Goal: Information Seeking & Learning: Check status

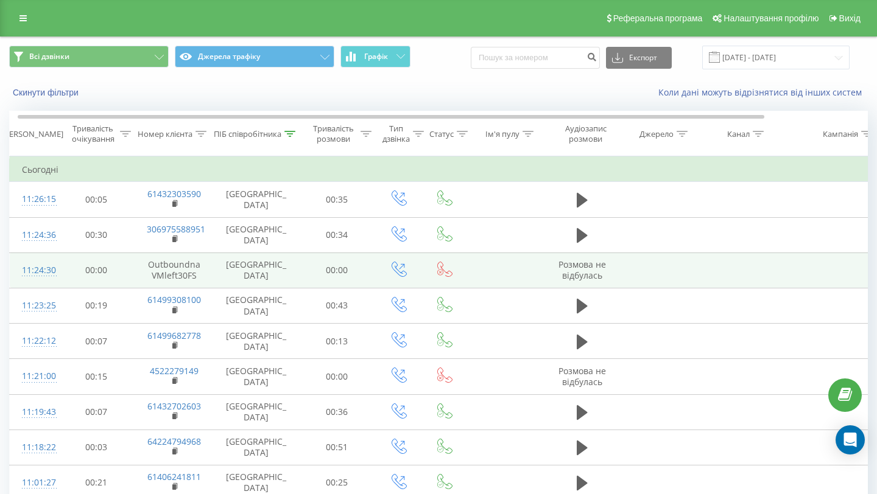
scroll to position [0, 5]
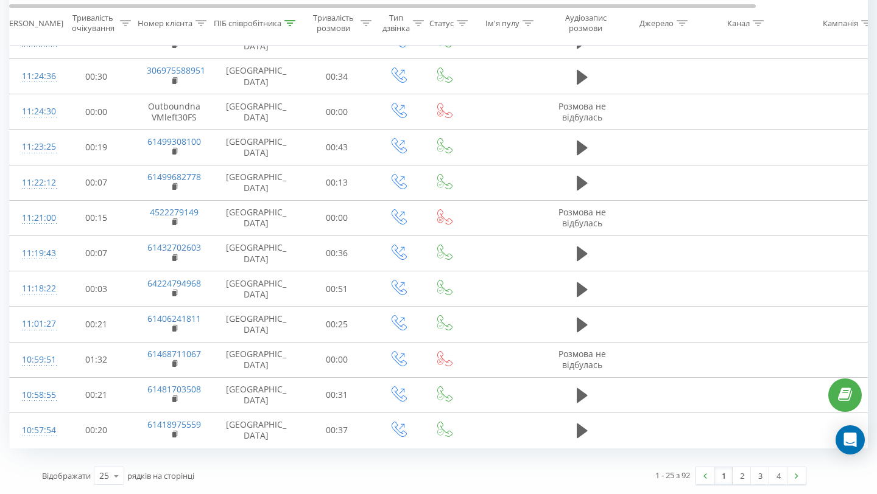
scroll to position [0, 7]
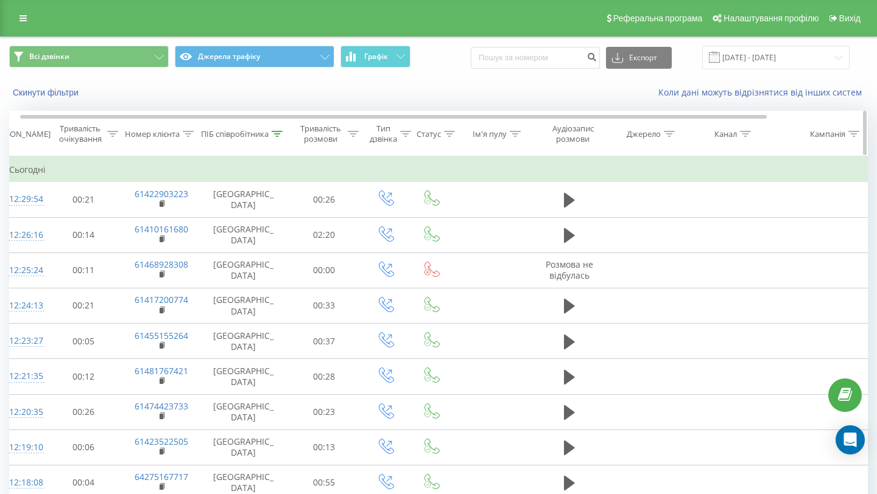
click at [246, 121] on th "ПІБ співробітника" at bounding box center [243, 133] width 85 height 45
click at [234, 138] on div "ПІБ співробітника" at bounding box center [235, 134] width 68 height 10
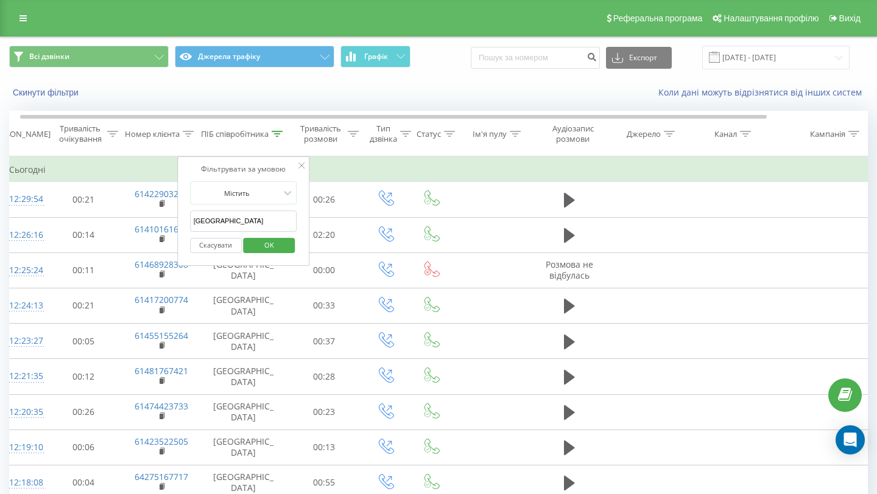
click at [206, 215] on input "[GEOGRAPHIC_DATA]" at bounding box center [243, 221] width 107 height 21
click at [264, 246] on span "OK" at bounding box center [269, 245] width 34 height 19
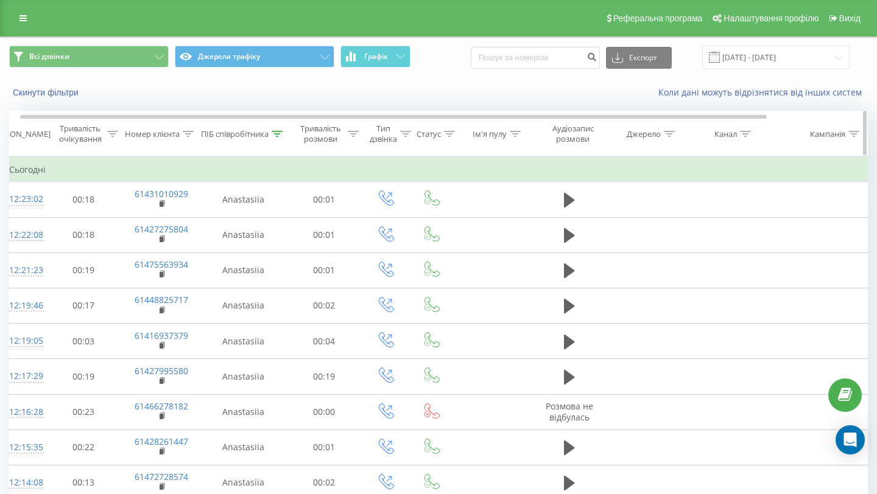
click at [238, 138] on div "ПІБ співробітника" at bounding box center [235, 134] width 68 height 10
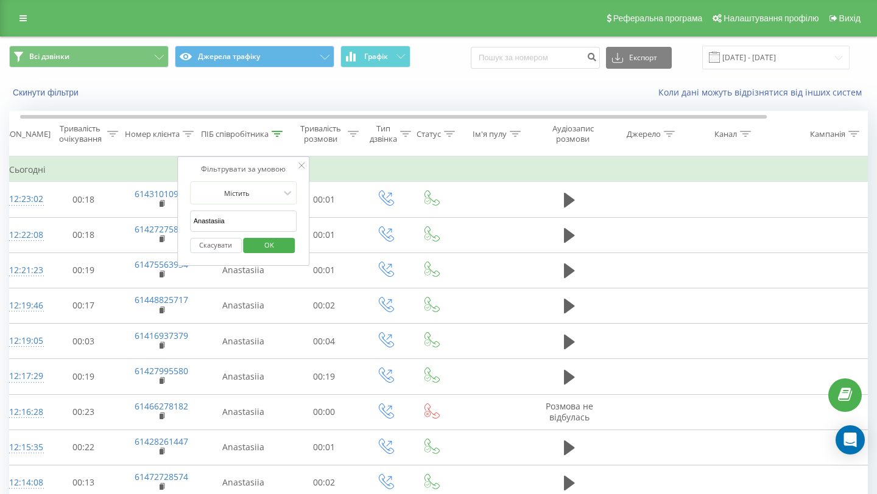
click at [203, 220] on input "Anastasiia" at bounding box center [243, 221] width 107 height 21
click at [264, 242] on span "OK" at bounding box center [269, 245] width 34 height 19
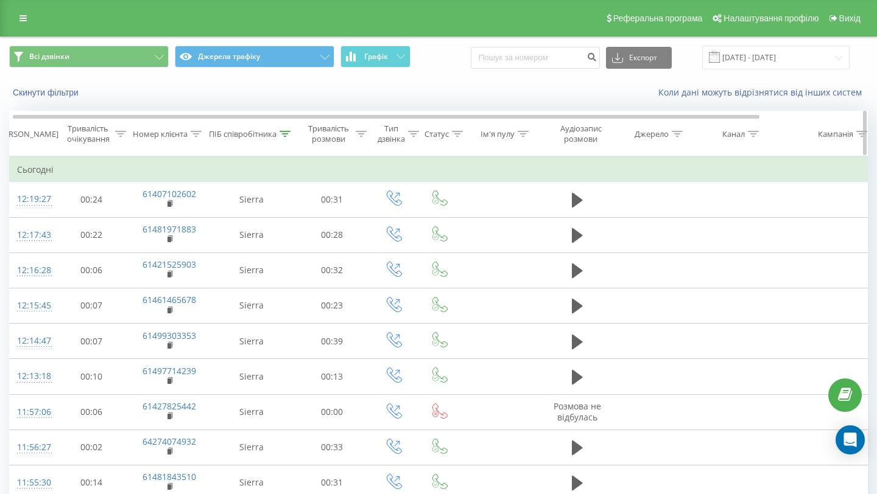
click at [259, 136] on div "ПІБ співробітника" at bounding box center [243, 134] width 68 height 10
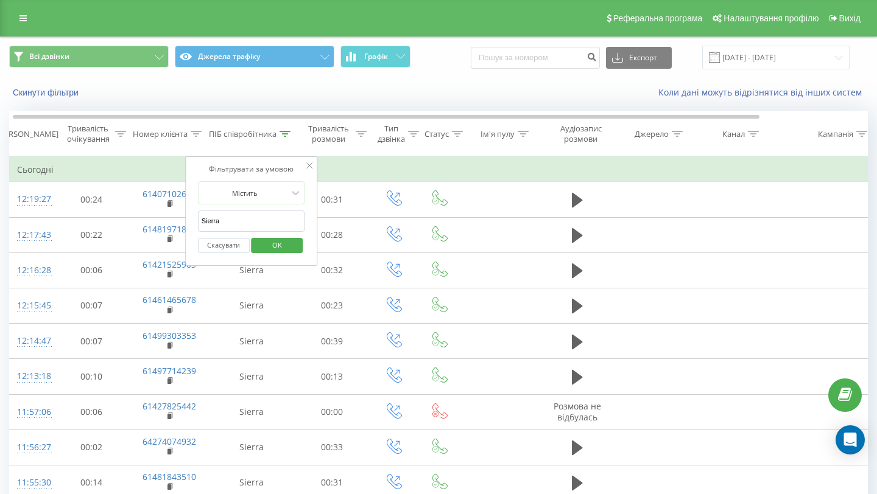
click at [202, 227] on input "Sierra" at bounding box center [251, 221] width 107 height 21
click at [263, 248] on span "OK" at bounding box center [277, 245] width 34 height 19
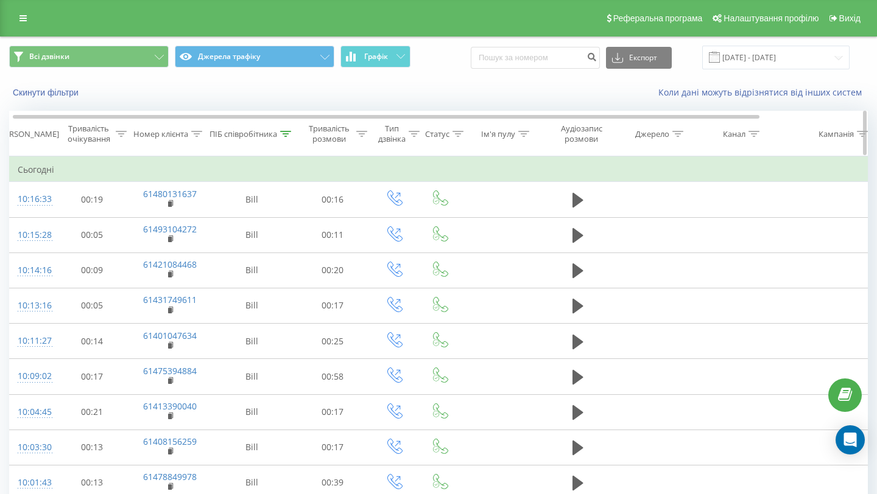
click at [274, 133] on div "ПІБ співробітника" at bounding box center [243, 134] width 68 height 10
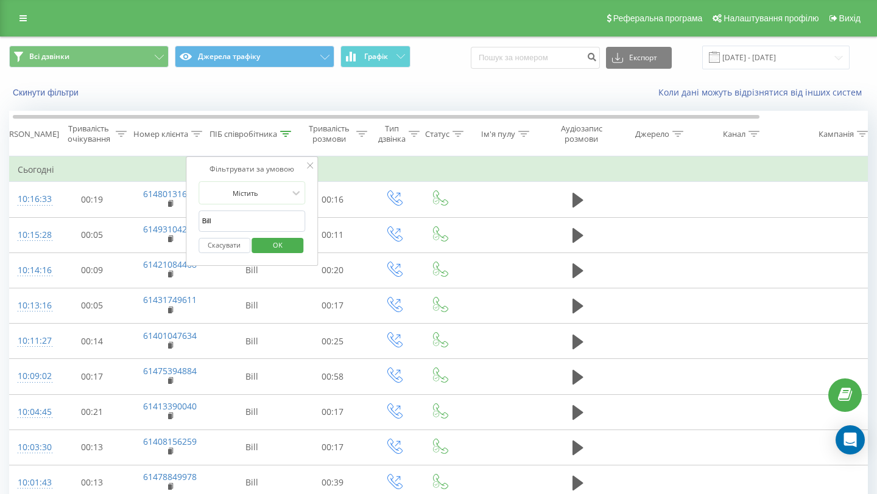
click at [198, 221] on input "Bill" at bounding box center [251, 221] width 107 height 21
type input "[GEOGRAPHIC_DATA]"
click at [278, 248] on span "OK" at bounding box center [278, 245] width 34 height 19
